Goal: Transaction & Acquisition: Purchase product/service

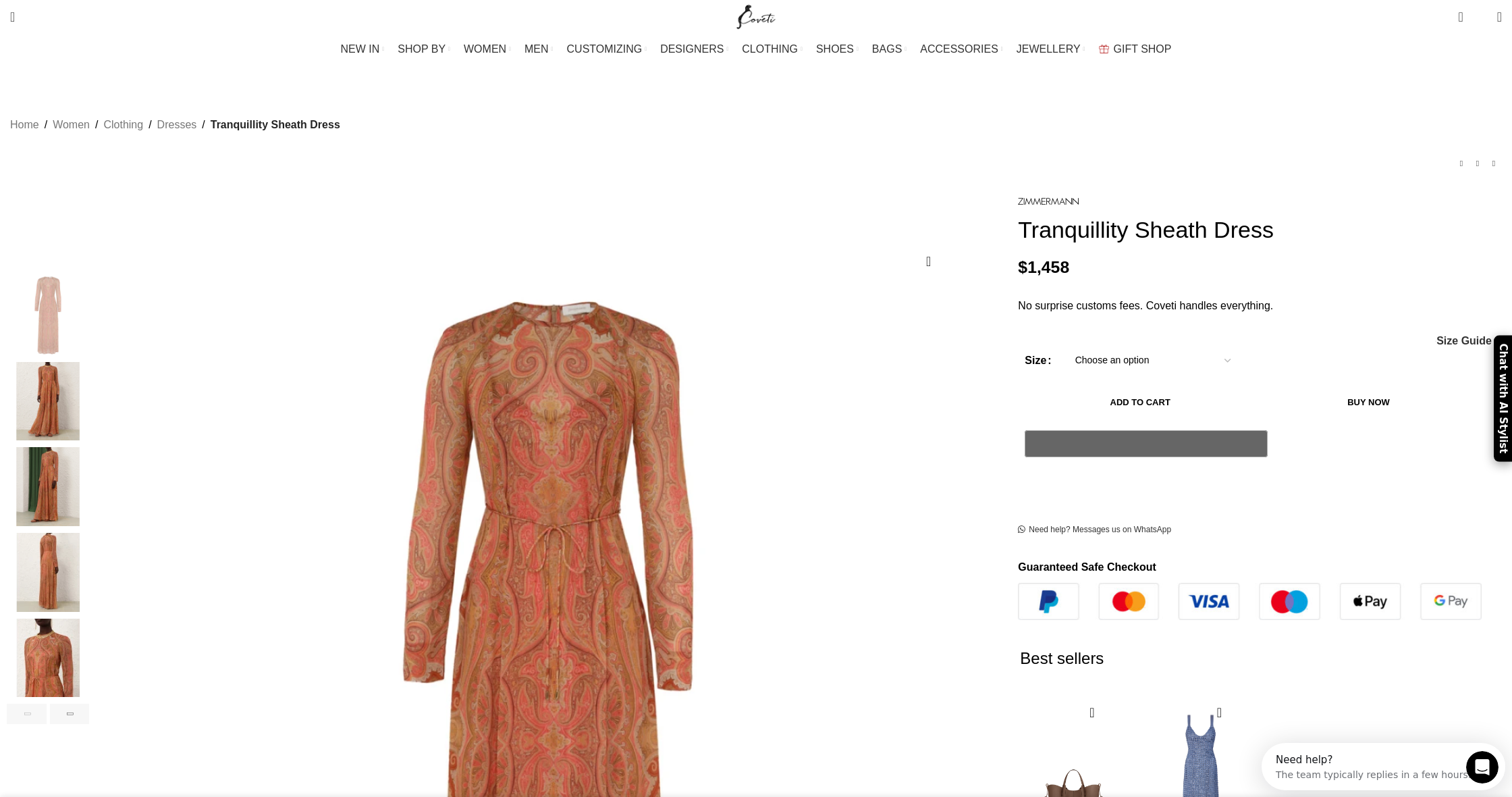
click at [89, 464] on img "3 / 7" at bounding box center [48, 487] width 82 height 79
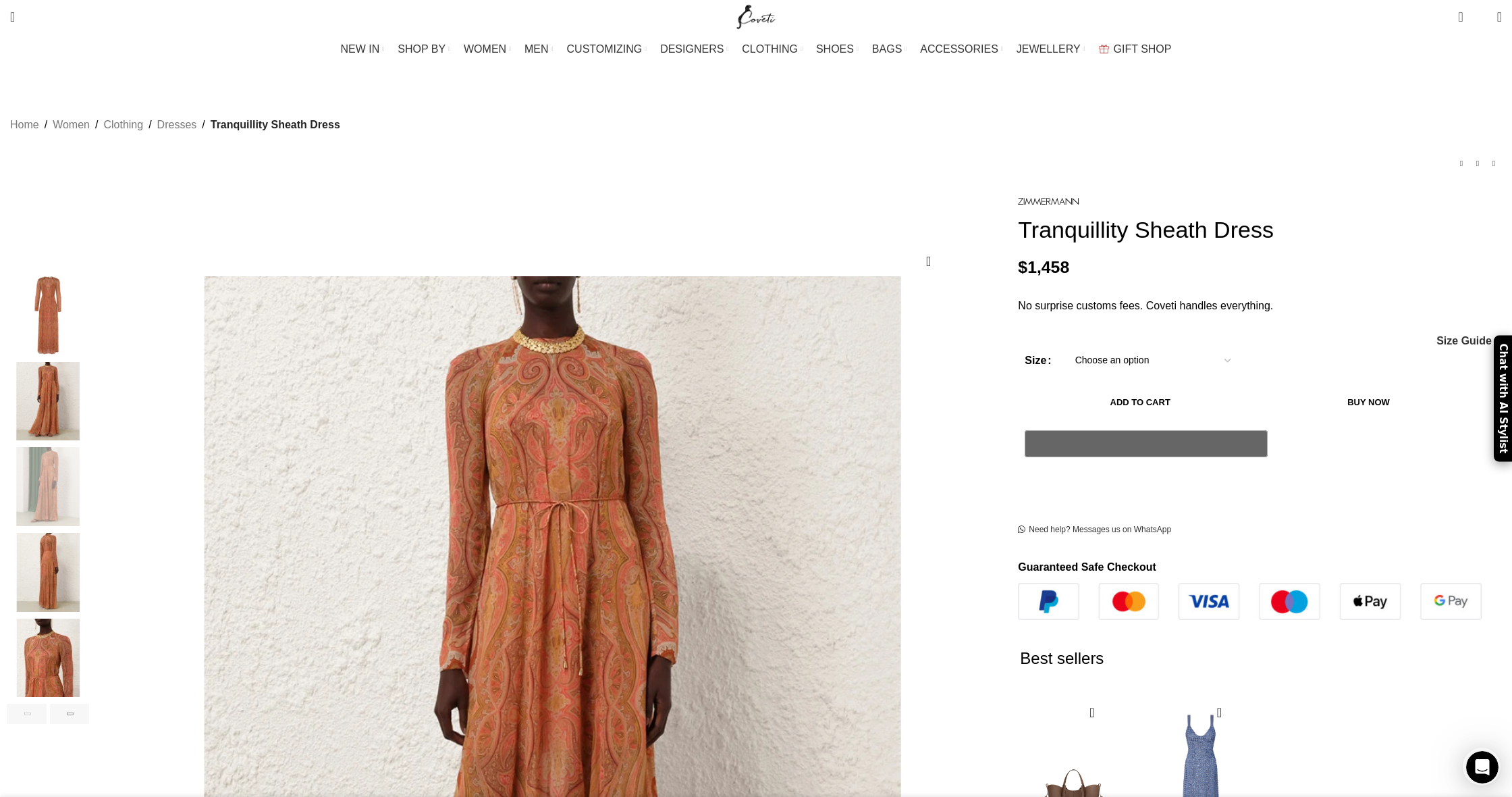
scroll to position [0, 284]
click at [89, 619] on img "5 / 7" at bounding box center [48, 658] width 82 height 79
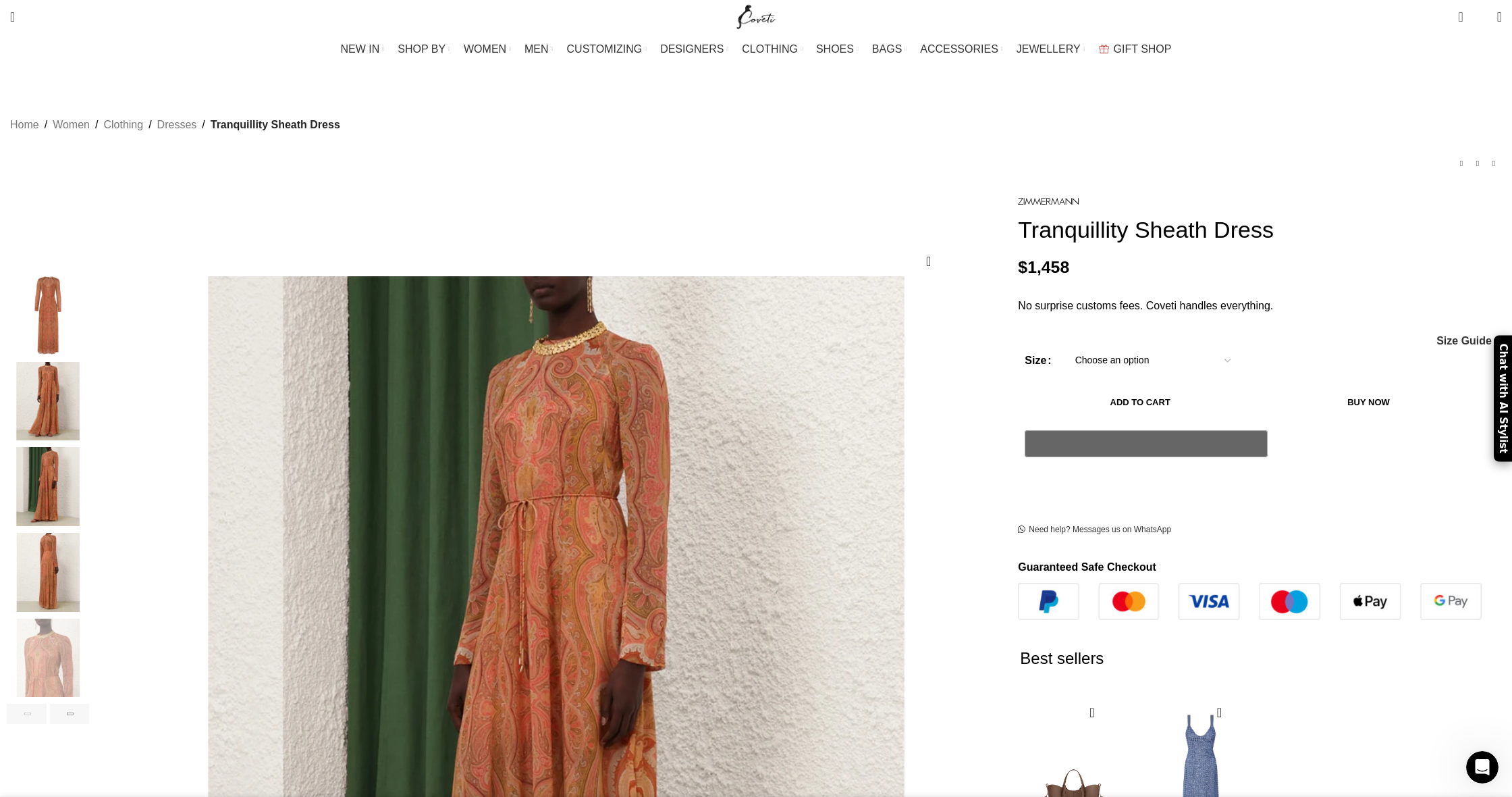
scroll to position [0, 426]
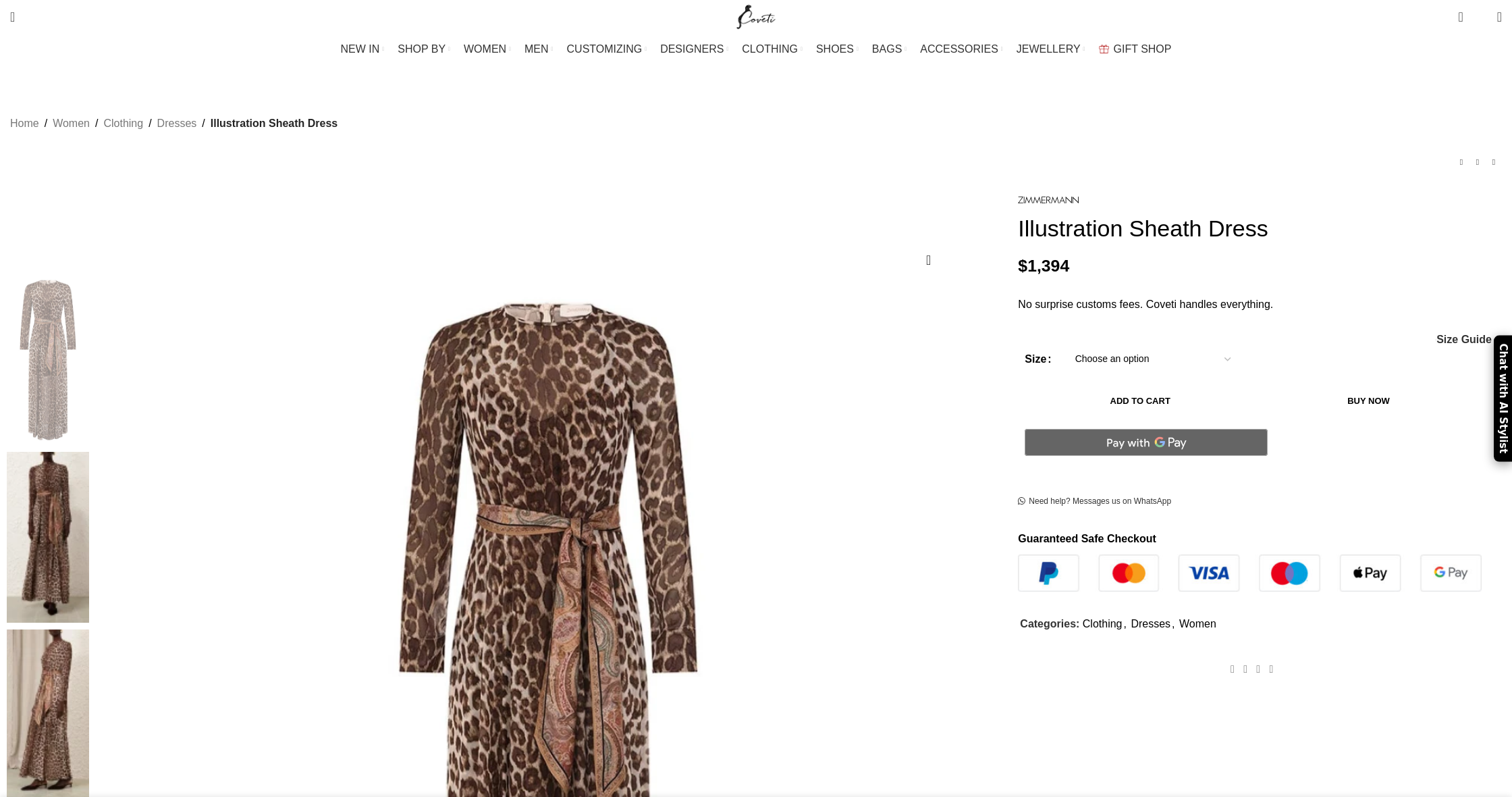
drag, startPoint x: 0, startPoint y: 0, endPoint x: 376, endPoint y: 589, distance: 698.8
click at [89, 630] on img at bounding box center [48, 715] width 82 height 171
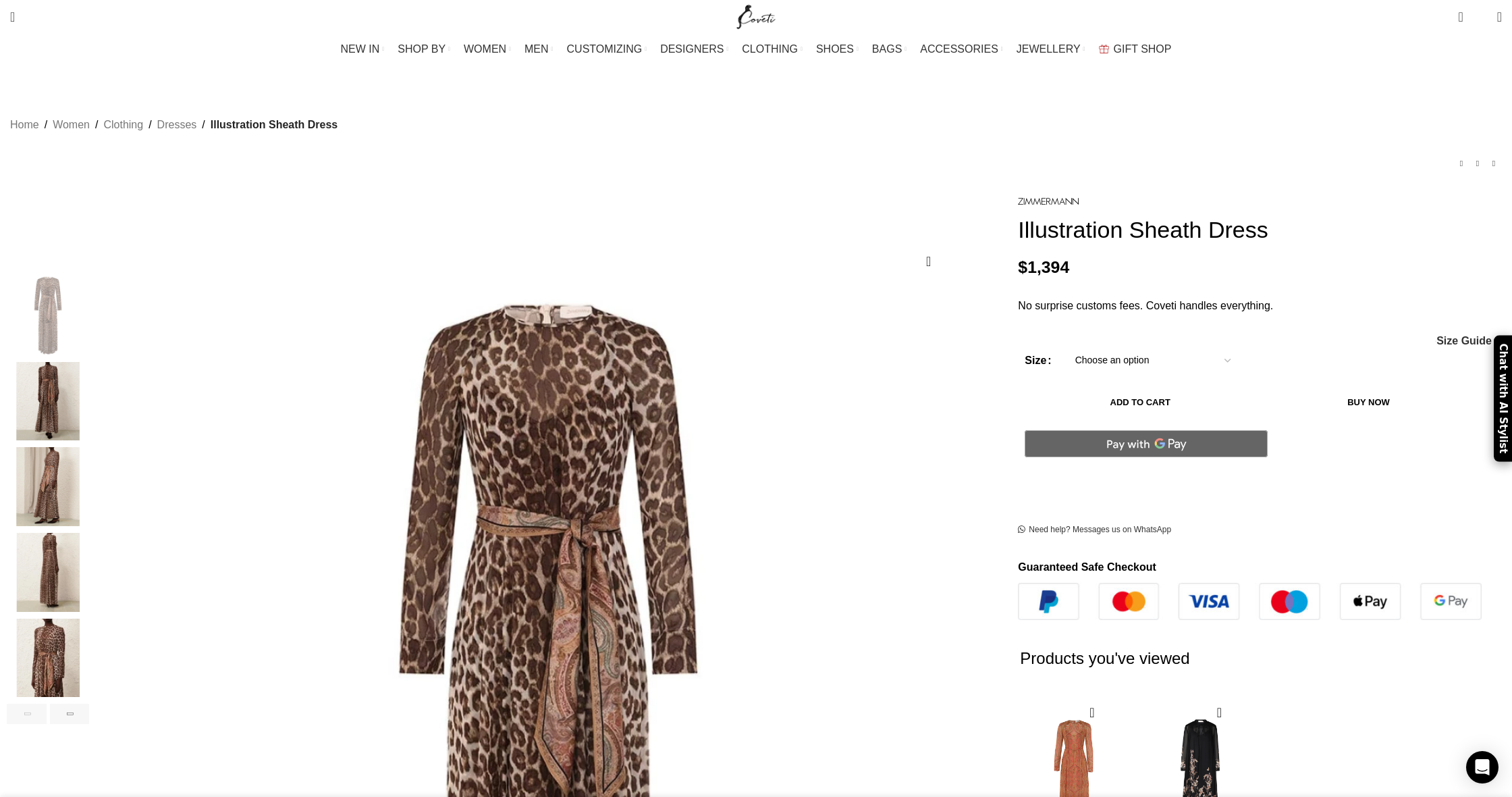
click at [89, 286] on img "1 / 8" at bounding box center [48, 316] width 82 height 79
click at [967, 712] on div "Next slide" at bounding box center [984, 730] width 34 height 34
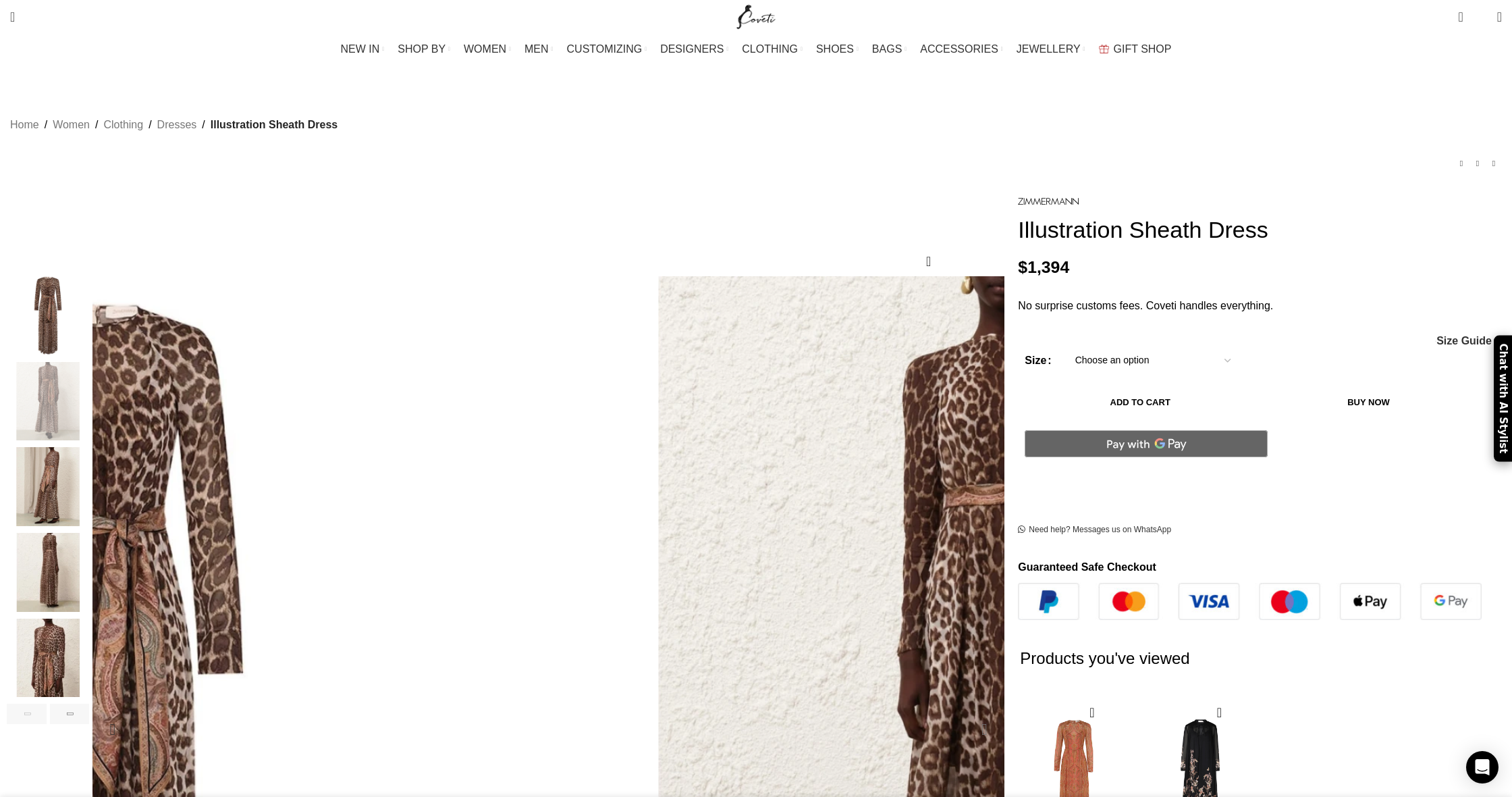
click at [967, 712] on div "Next slide" at bounding box center [984, 730] width 34 height 34
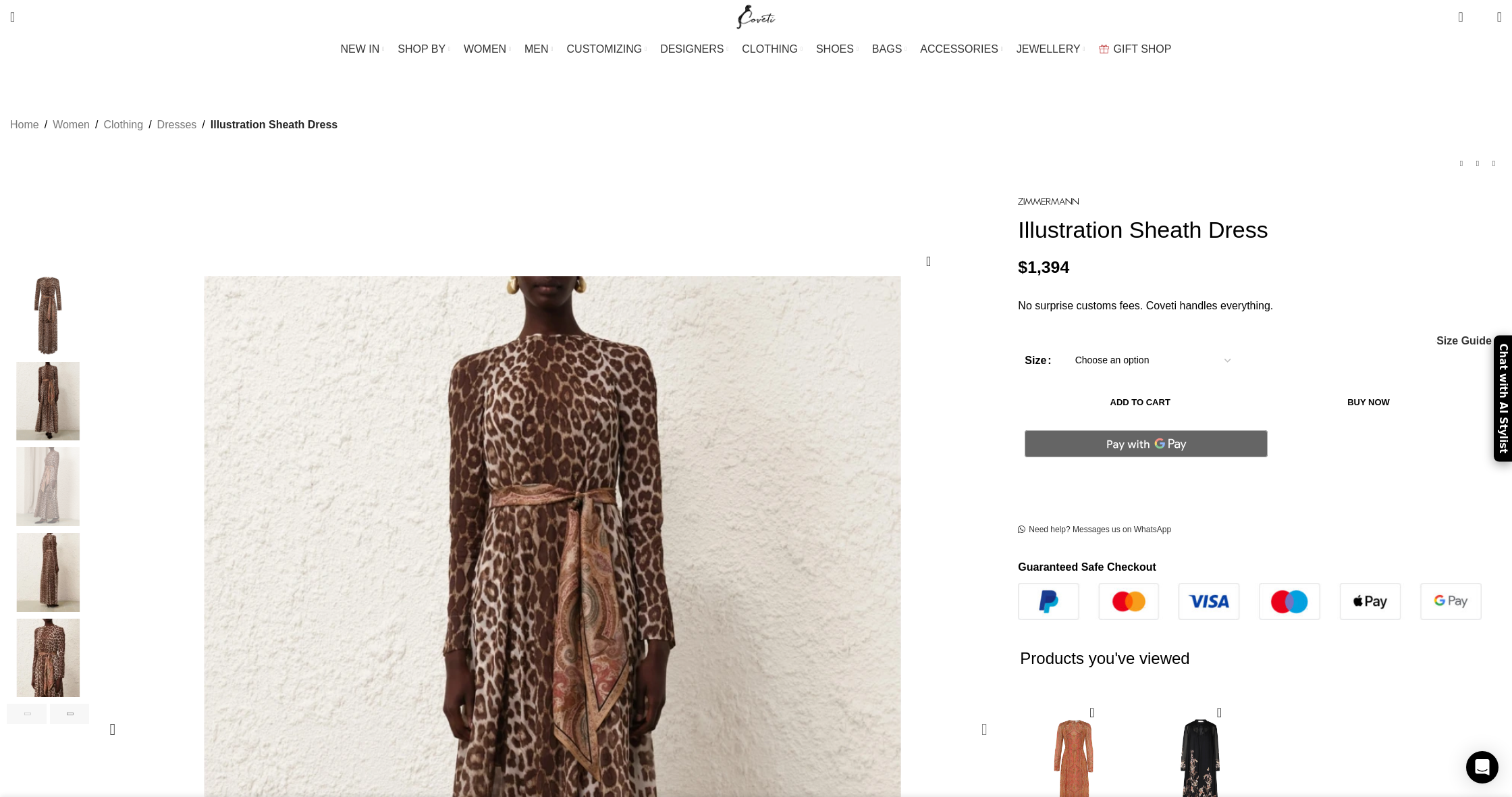
click at [967, 712] on div "Next slide" at bounding box center [984, 730] width 34 height 34
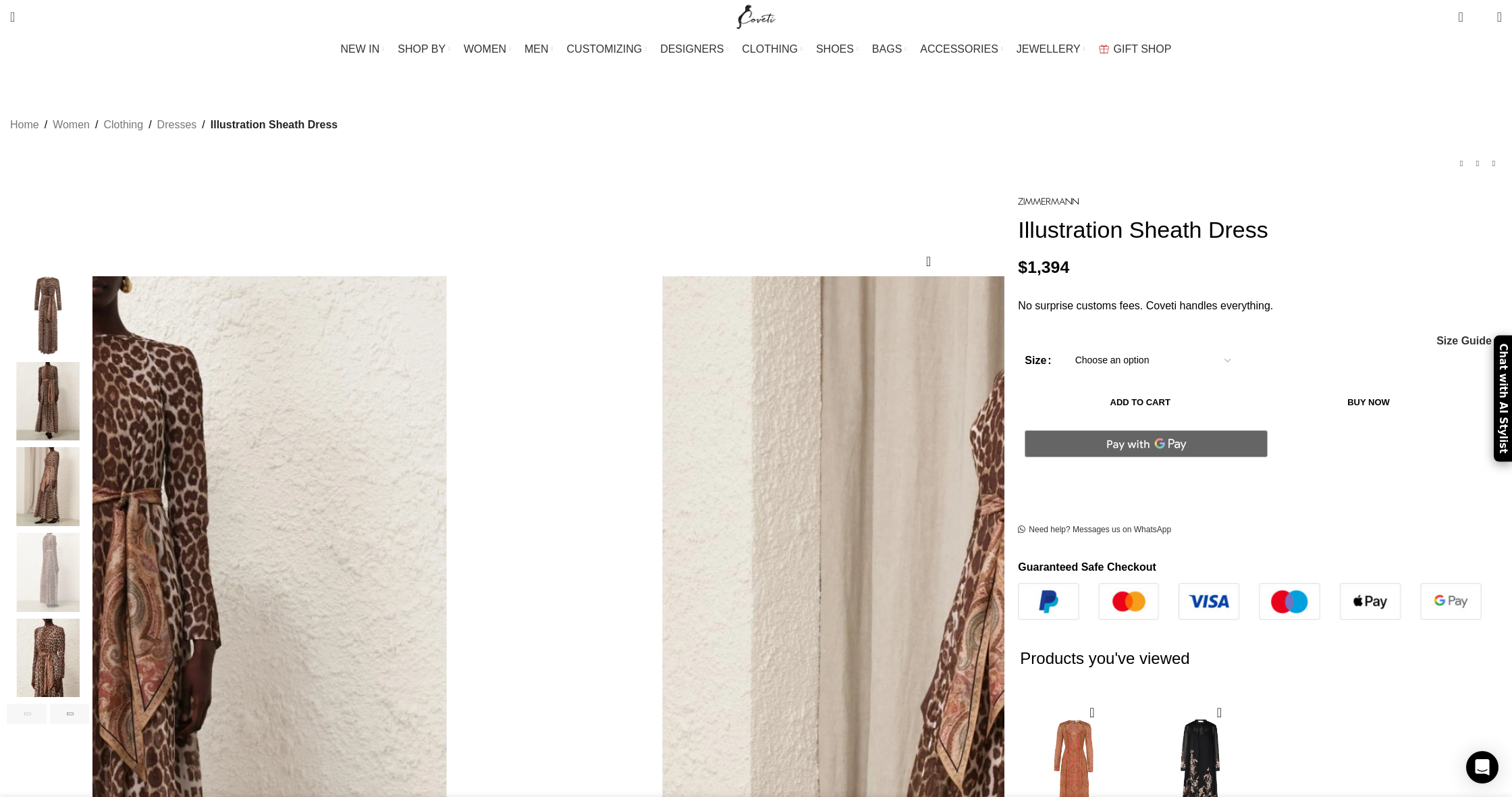
scroll to position [0, 284]
